Goal: Book appointment/travel/reservation

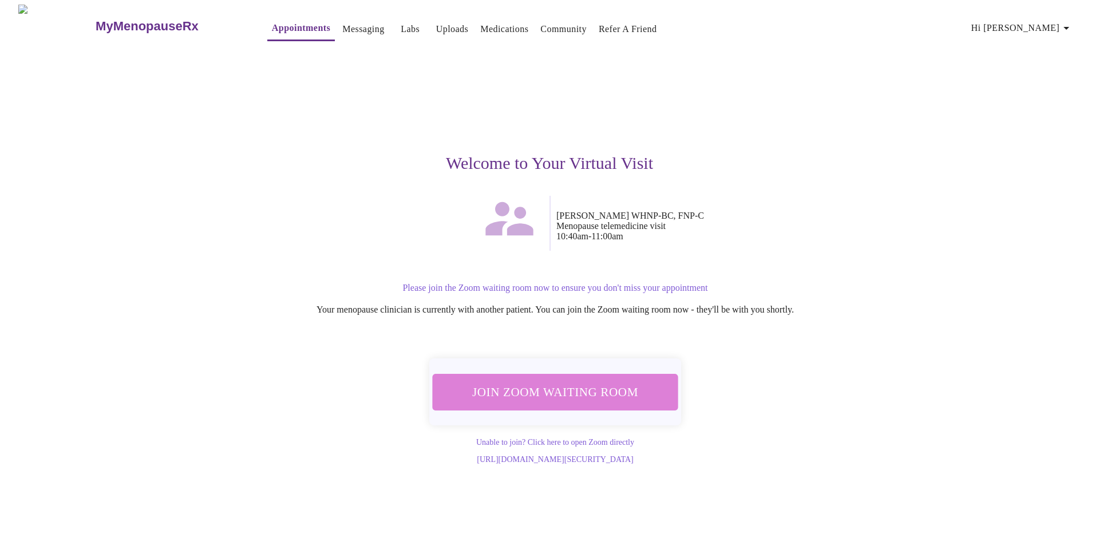
click at [634, 382] on span "Join Zoom Waiting Room" at bounding box center [556, 391] width 218 height 21
